Goal: Information Seeking & Learning: Learn about a topic

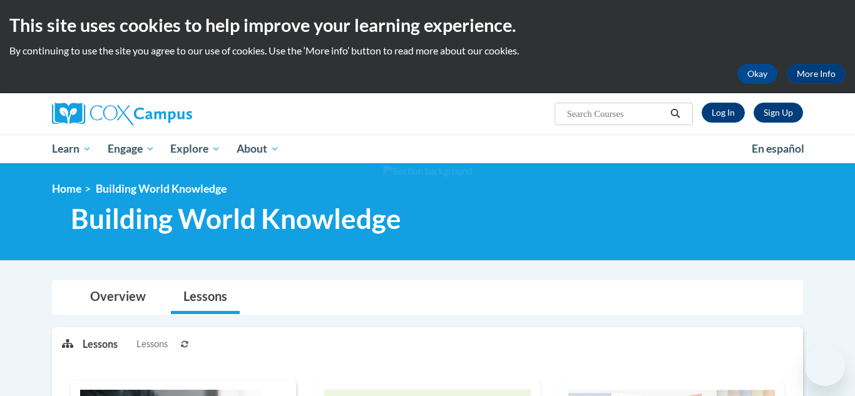
scroll to position [81, 0]
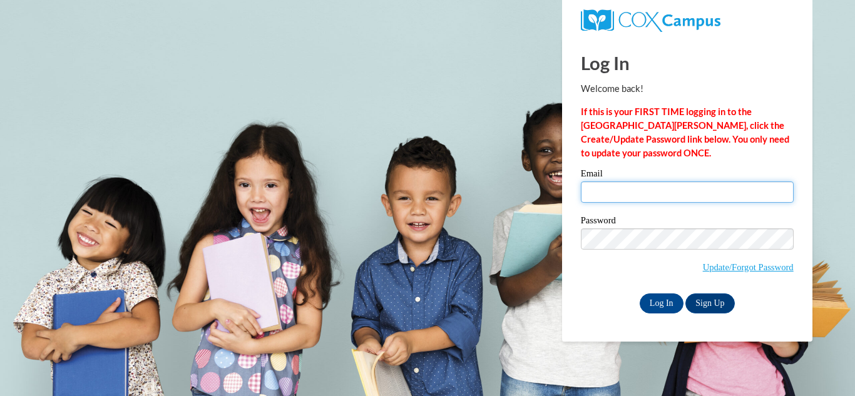
click at [653, 199] on input "Email" at bounding box center [687, 192] width 213 height 21
type input "billmanmiranda@gmail.com"
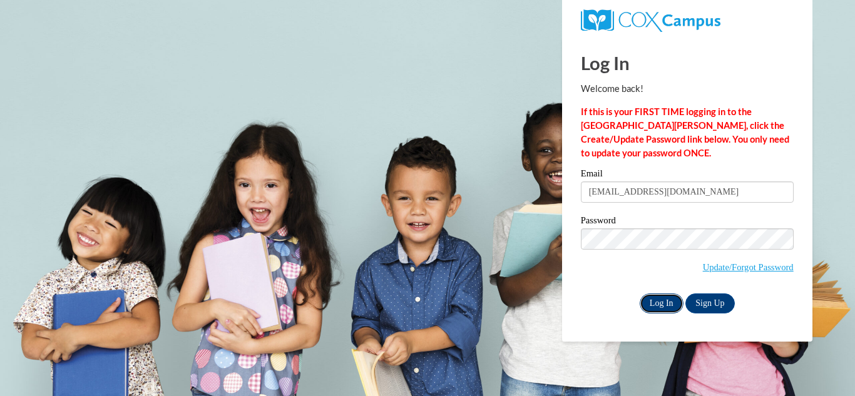
click at [659, 297] on input "Log In" at bounding box center [662, 304] width 44 height 20
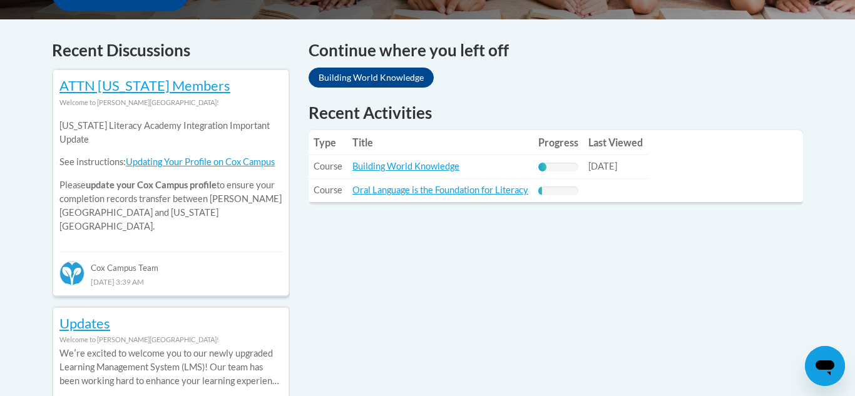
scroll to position [510, 0]
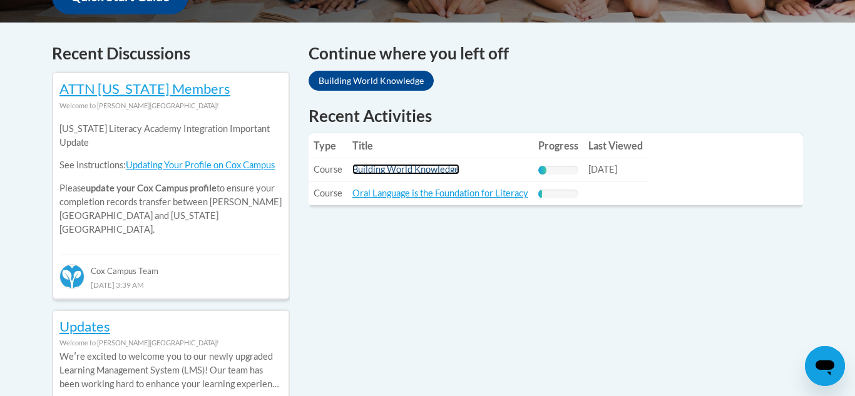
click at [429, 172] on link "Building World Knowledge" at bounding box center [405, 169] width 107 height 11
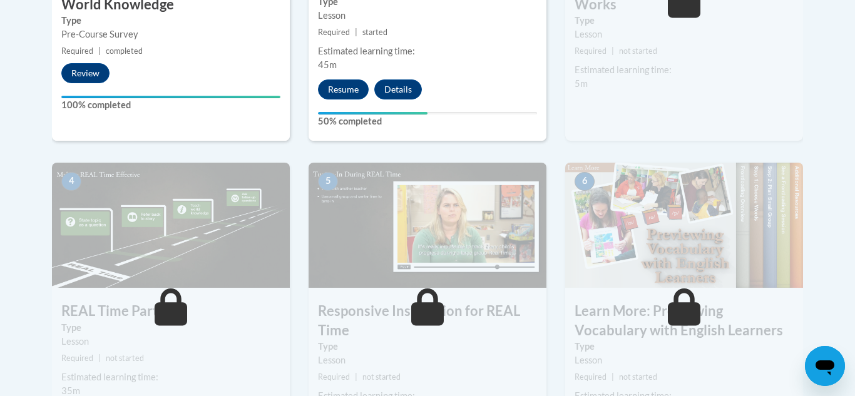
scroll to position [587, 0]
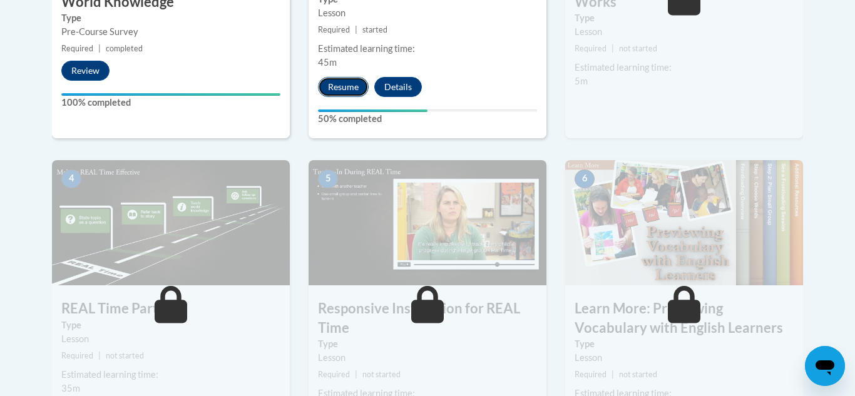
click at [342, 86] on button "Resume" at bounding box center [343, 87] width 51 height 20
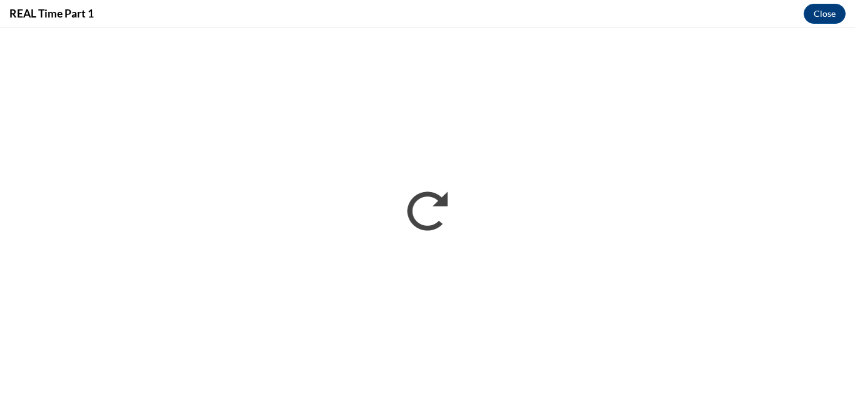
scroll to position [0, 0]
